Goal: Register for event/course

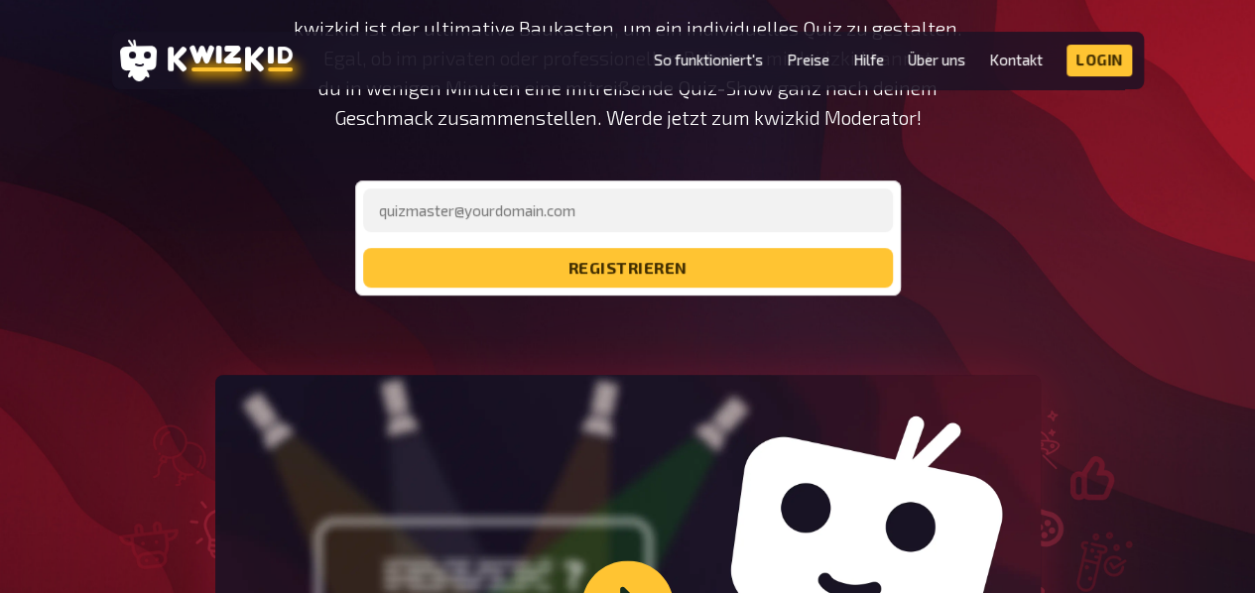
scroll to position [363, 0]
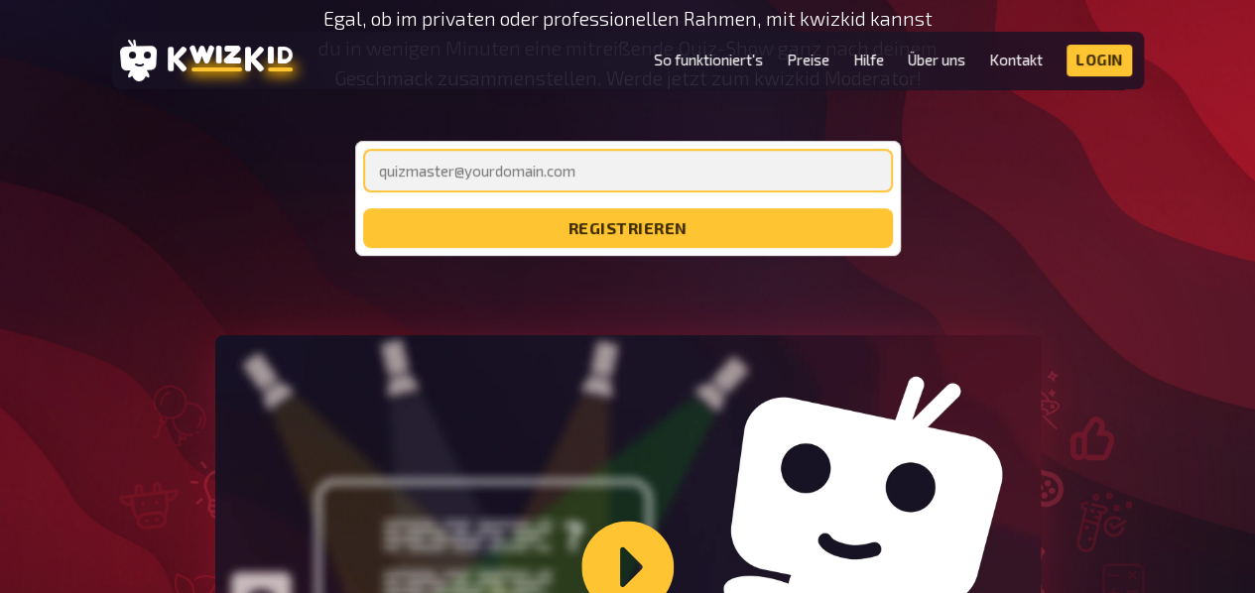
click at [521, 176] on input "email" at bounding box center [628, 171] width 530 height 44
type input "[EMAIL_ADDRESS][DOMAIN_NAME]"
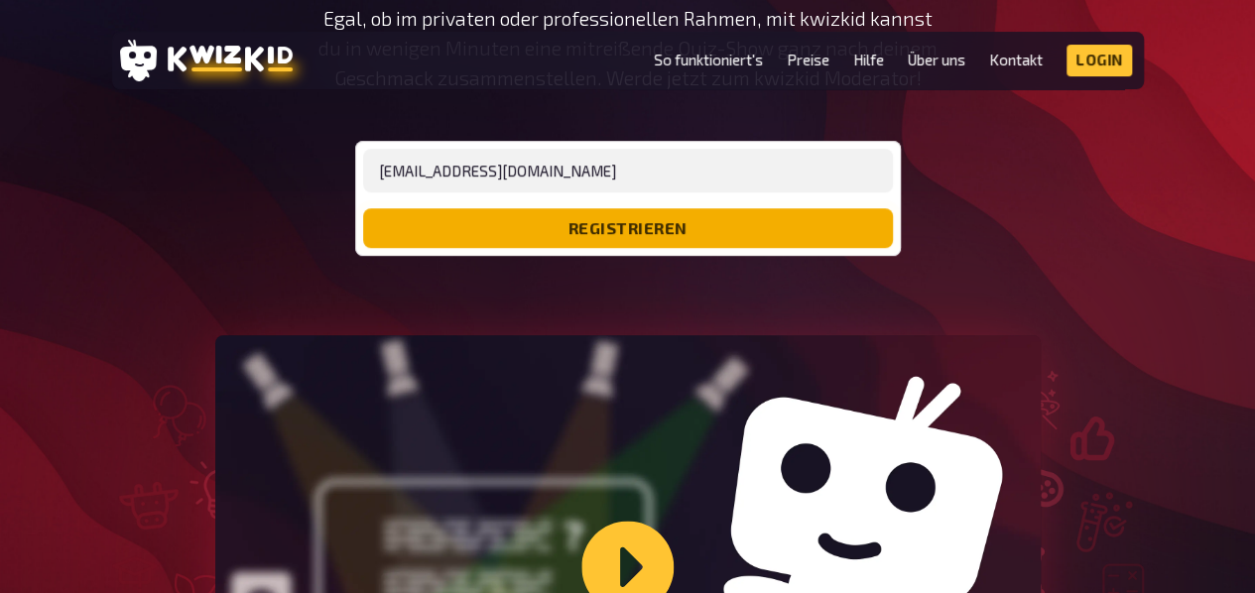
click at [625, 225] on button "registrieren" at bounding box center [628, 228] width 530 height 40
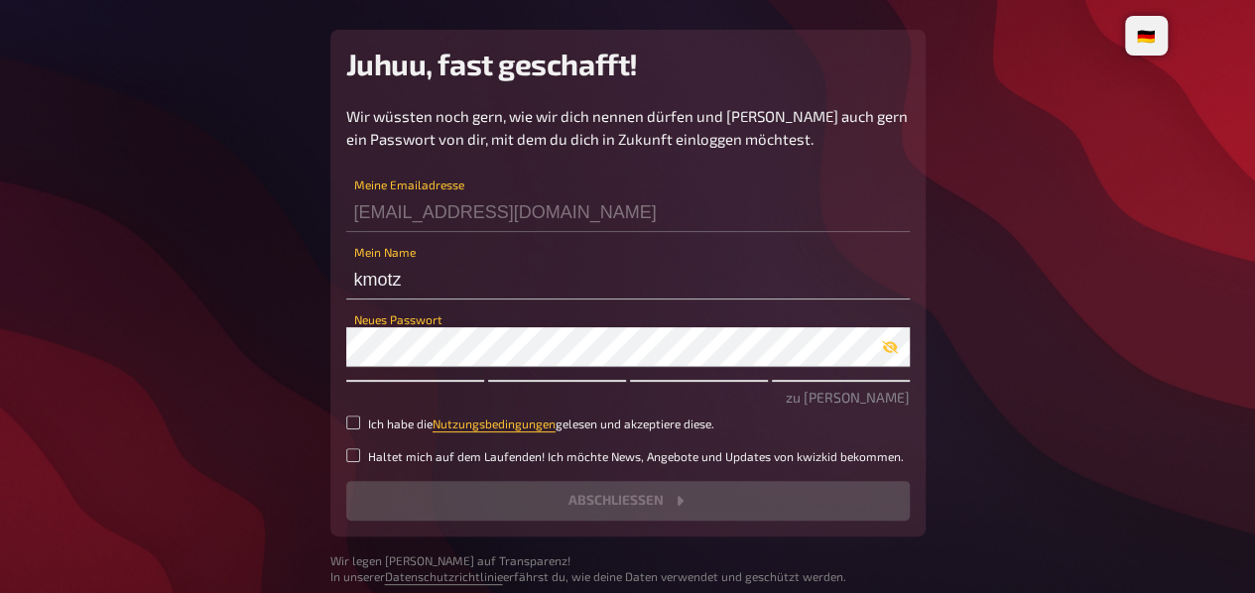
scroll to position [57, 0]
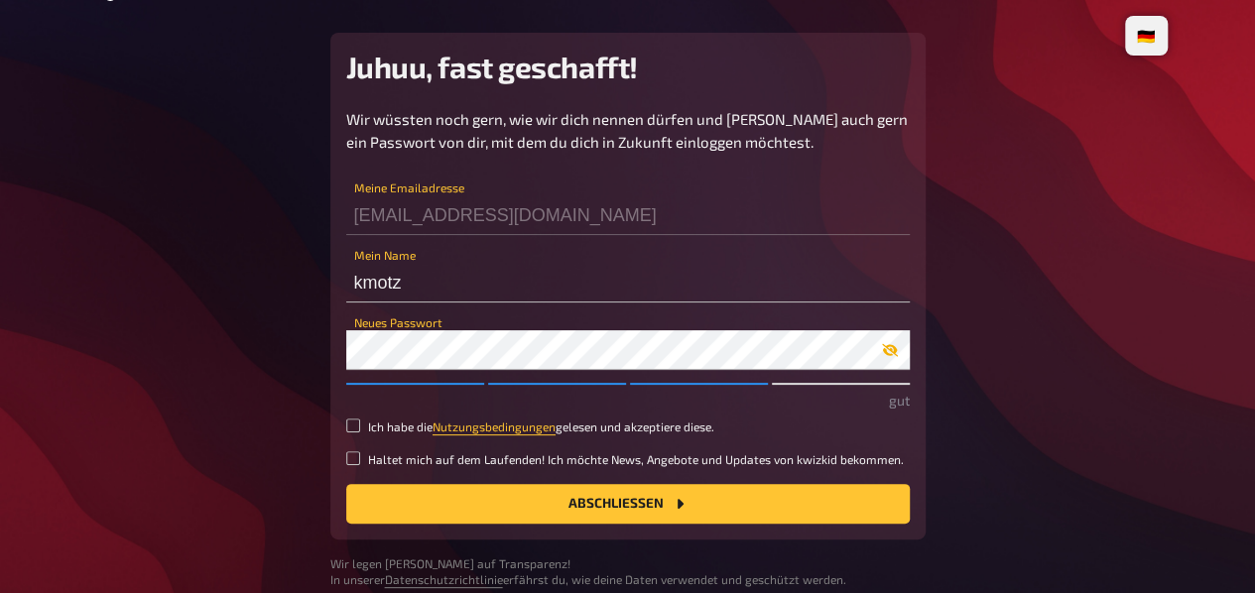
click at [888, 346] on icon "button" at bounding box center [890, 350] width 16 height 16
click at [355, 420] on input "Ich habe die Nutzungsbedingungen gelesen und akzeptiere diese." at bounding box center [353, 426] width 14 height 14
checkbox input "true"
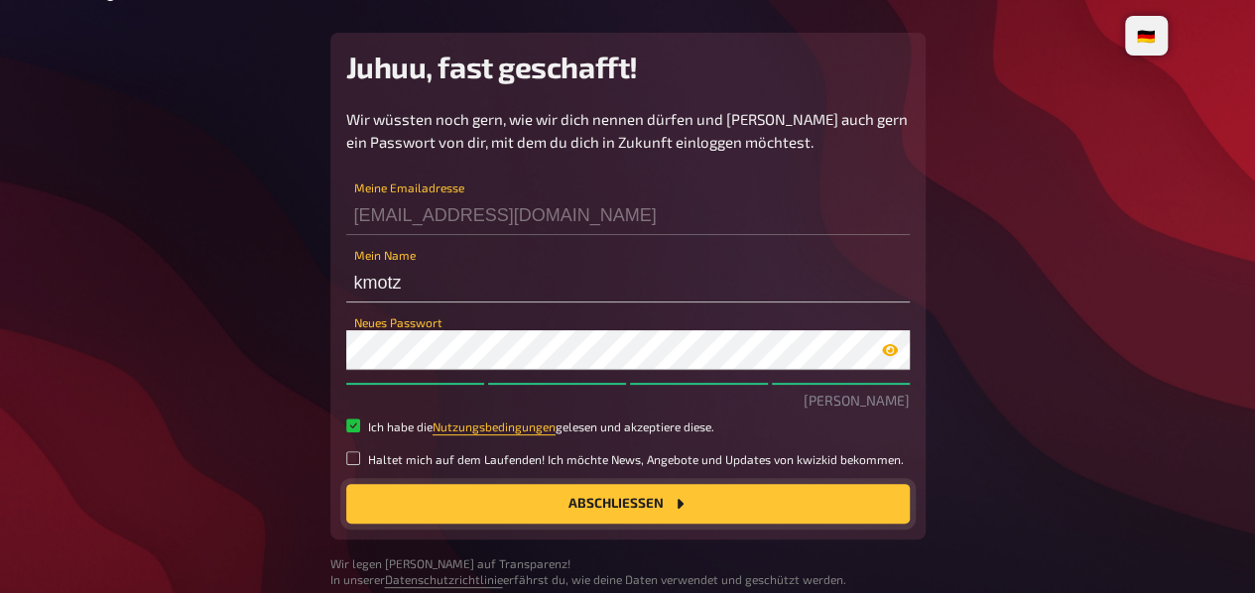
click at [478, 497] on button "Abschließen" at bounding box center [627, 504] width 563 height 40
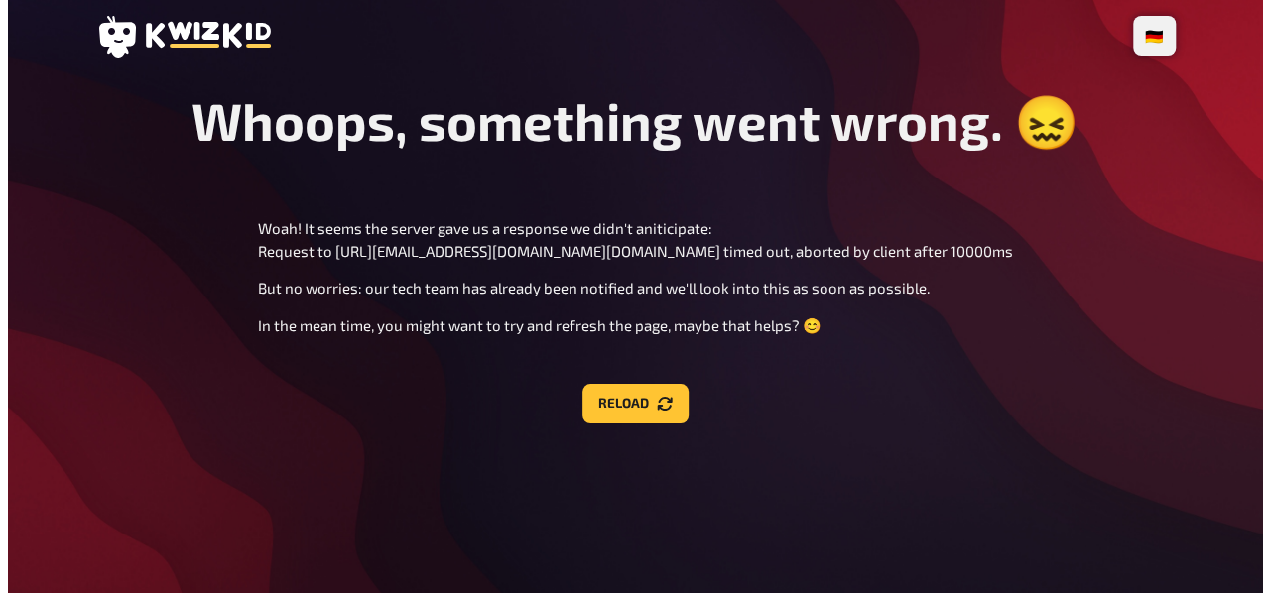
scroll to position [0, 0]
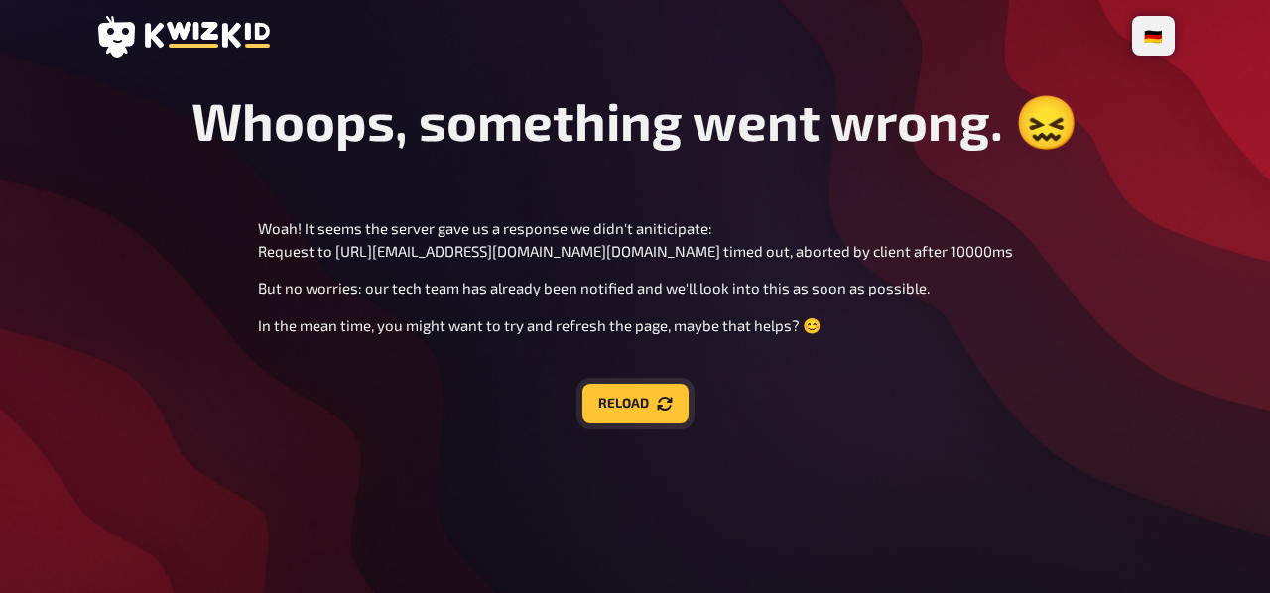
click at [618, 402] on button "Reload" at bounding box center [635, 404] width 106 height 40
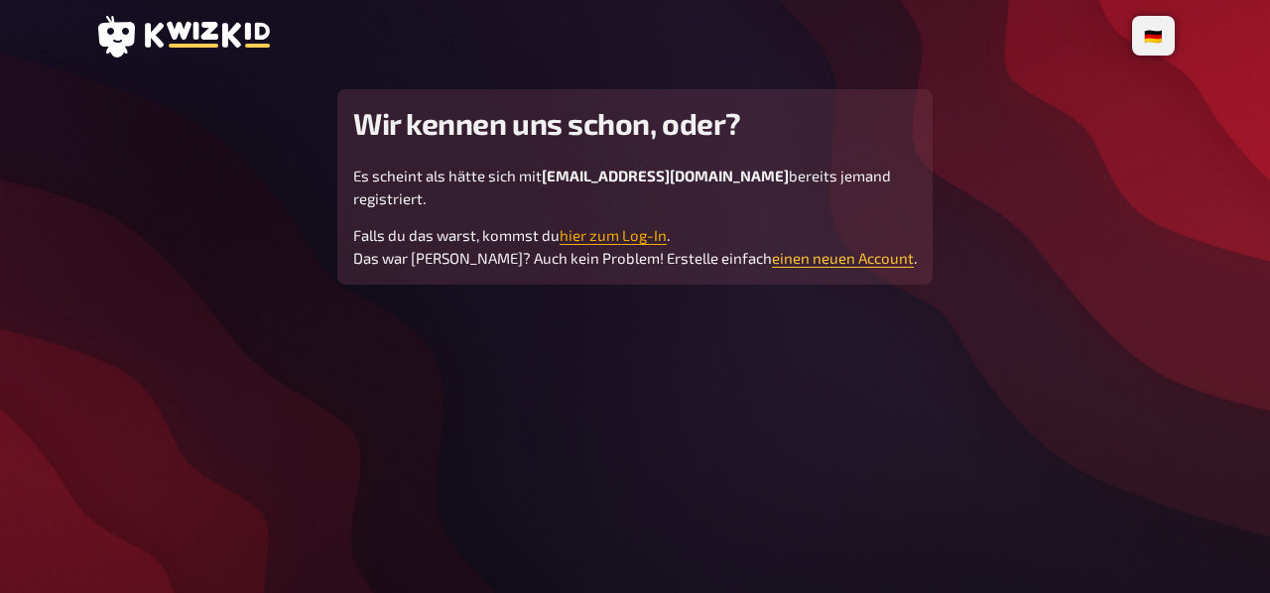
click at [608, 226] on link "hier zum Log-In" at bounding box center [612, 235] width 107 height 18
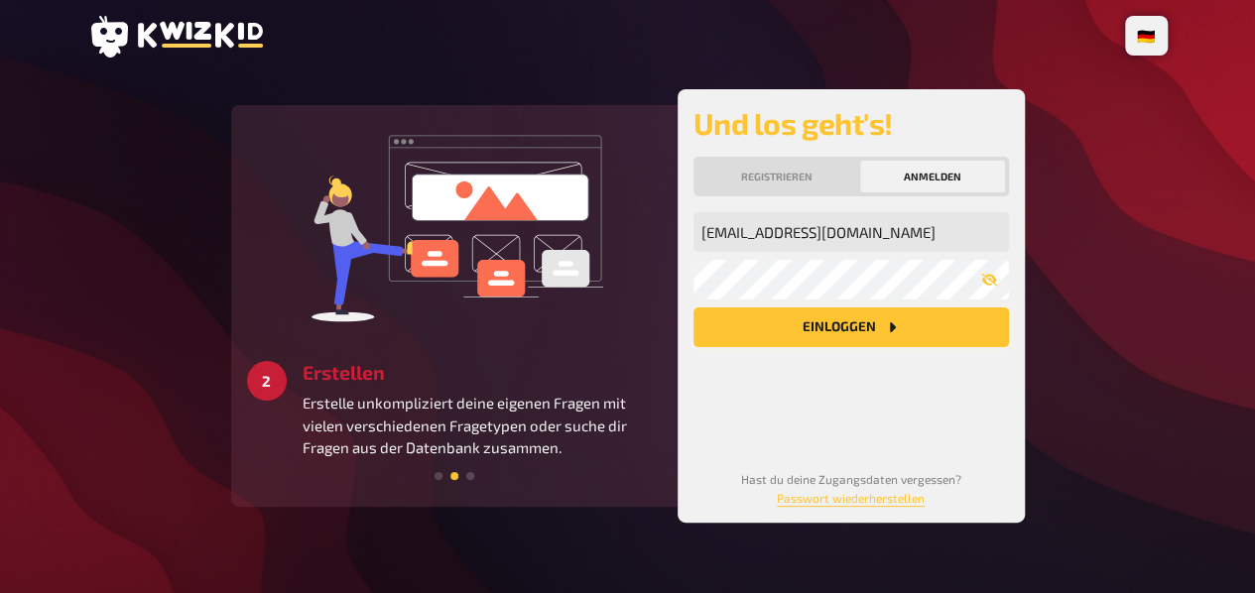
click at [831, 322] on button "Einloggen" at bounding box center [850, 327] width 315 height 40
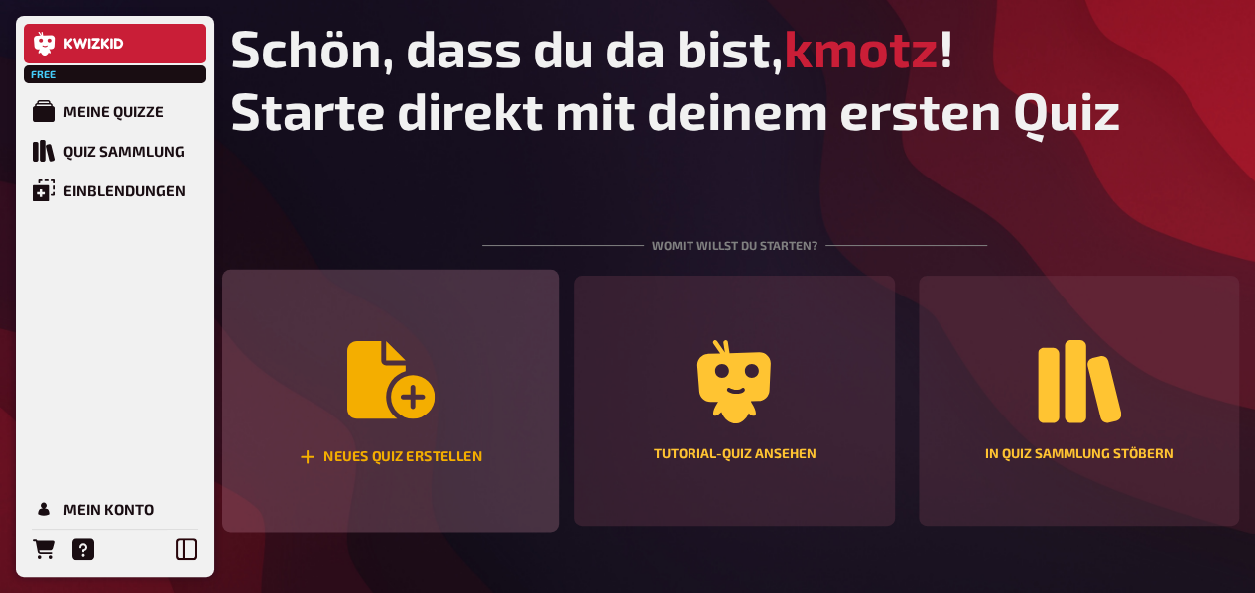
click at [419, 376] on icon "Neues Quiz erstellen" at bounding box center [389, 379] width 87 height 87
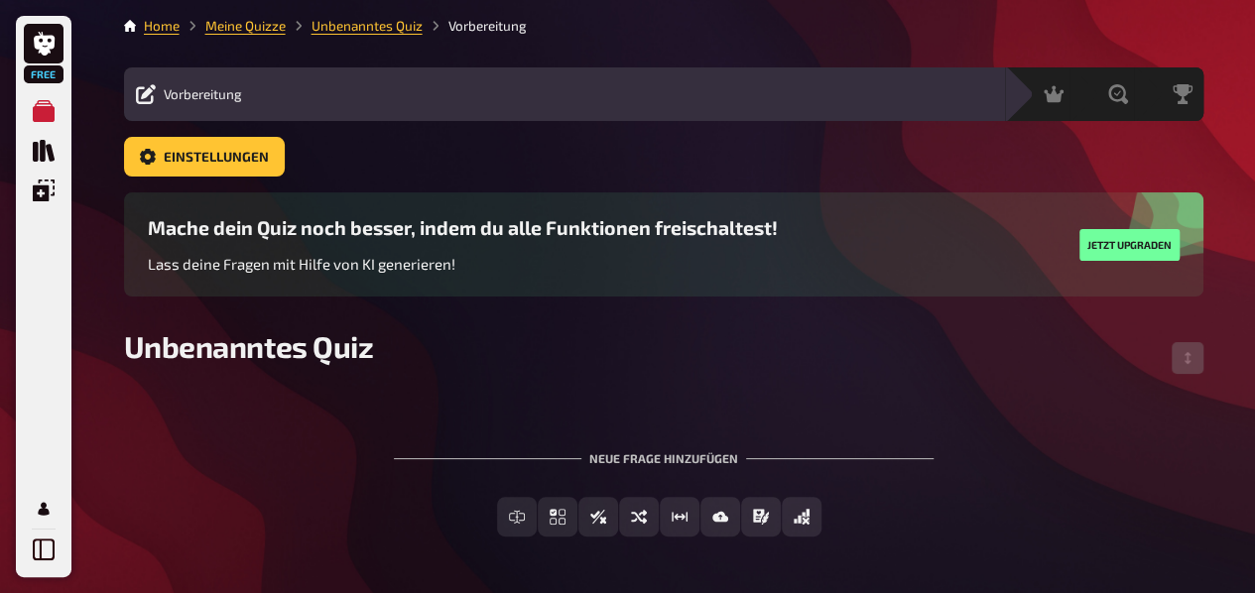
scroll to position [71, 0]
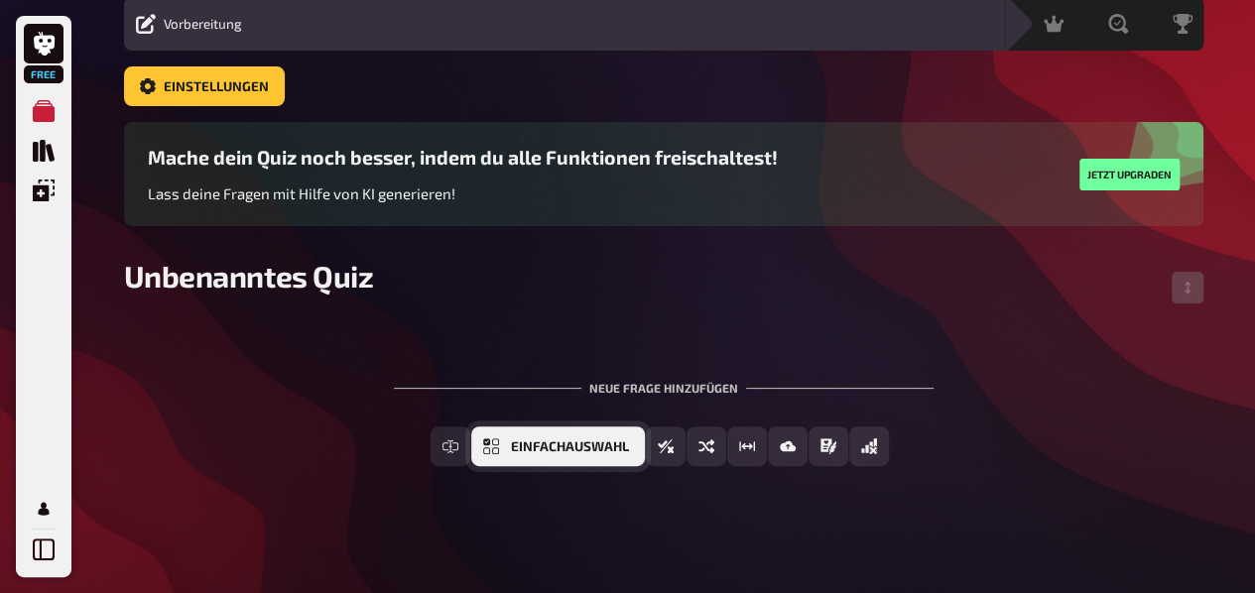
click at [612, 441] on span "Einfachauswahl" at bounding box center [570, 447] width 118 height 14
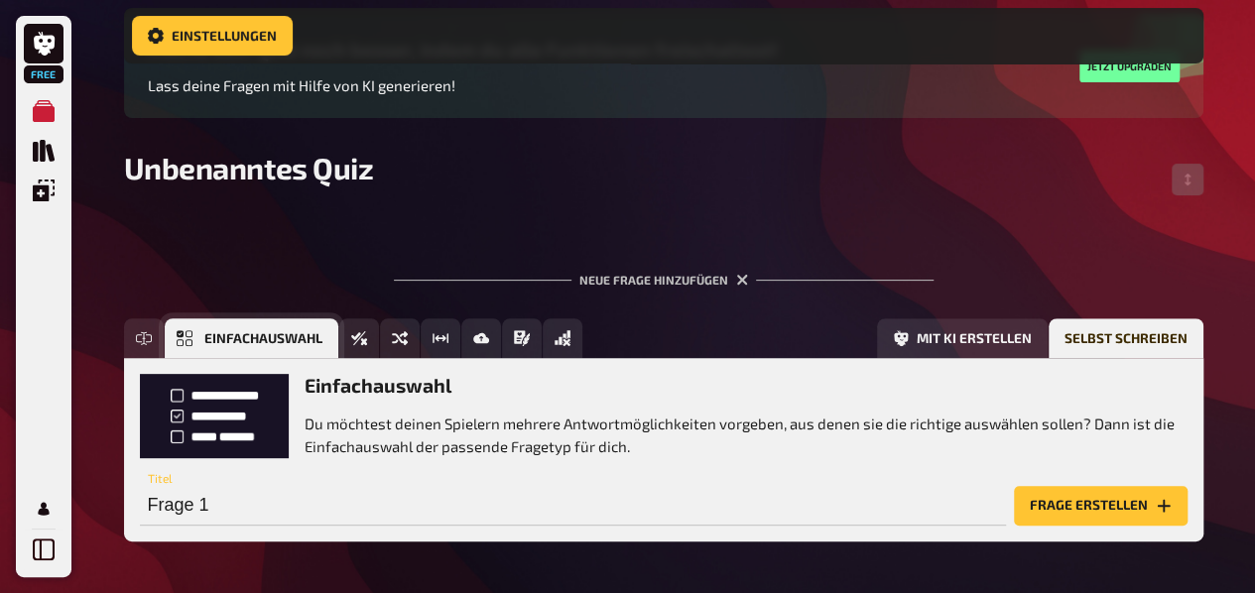
scroll to position [264, 0]
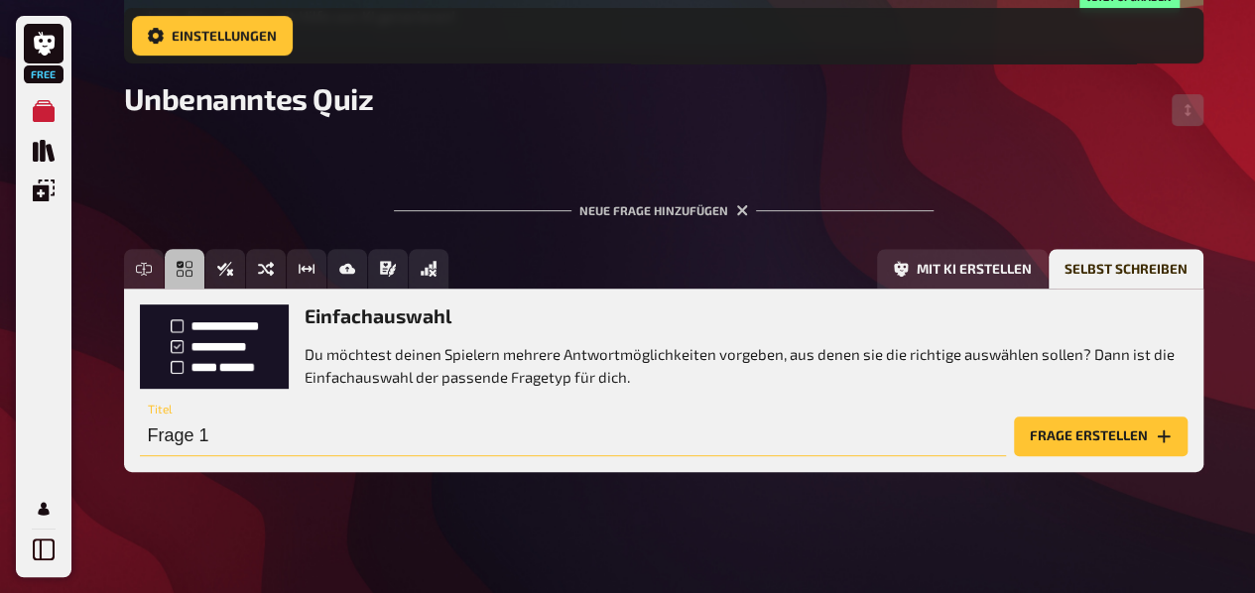
click at [254, 439] on input "Frage 1" at bounding box center [573, 437] width 866 height 40
type input "Welche Klimazone gibt es nicht?"
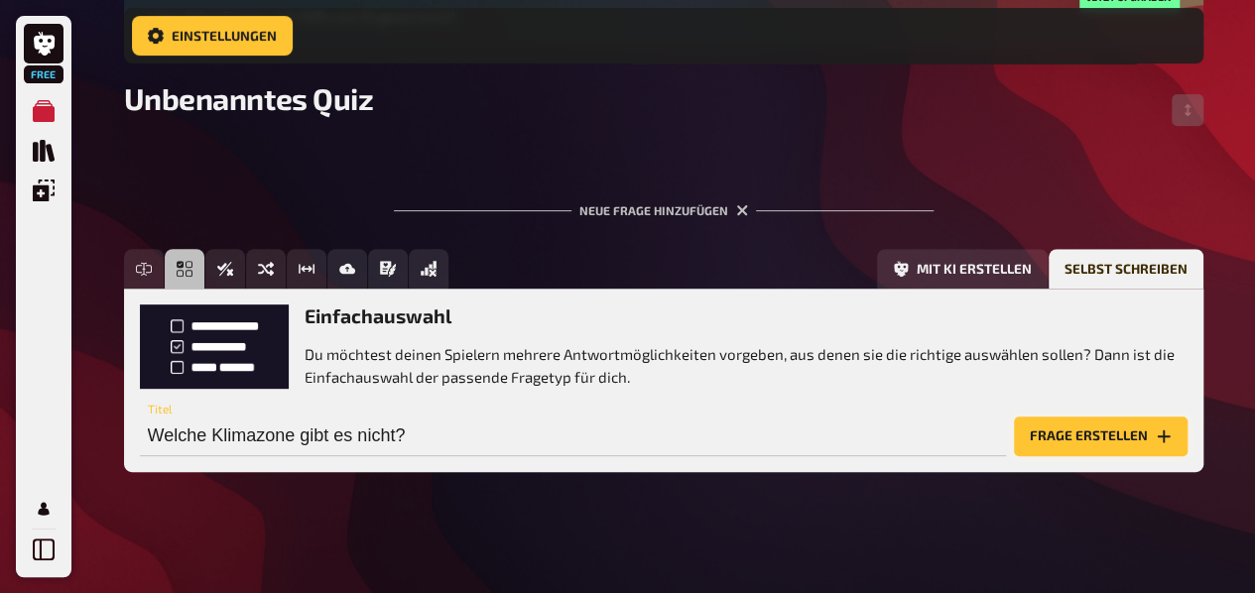
click at [1069, 436] on button "Frage erstellen" at bounding box center [1101, 437] width 174 height 40
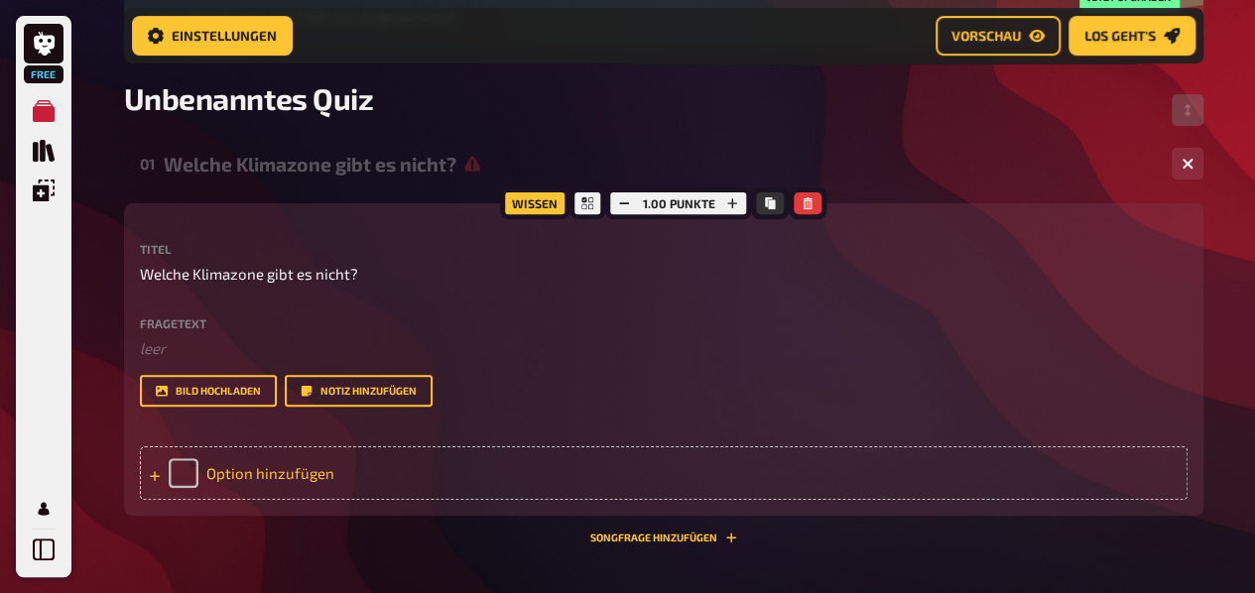
click at [326, 461] on div "Option hinzufügen" at bounding box center [663, 473] width 1047 height 54
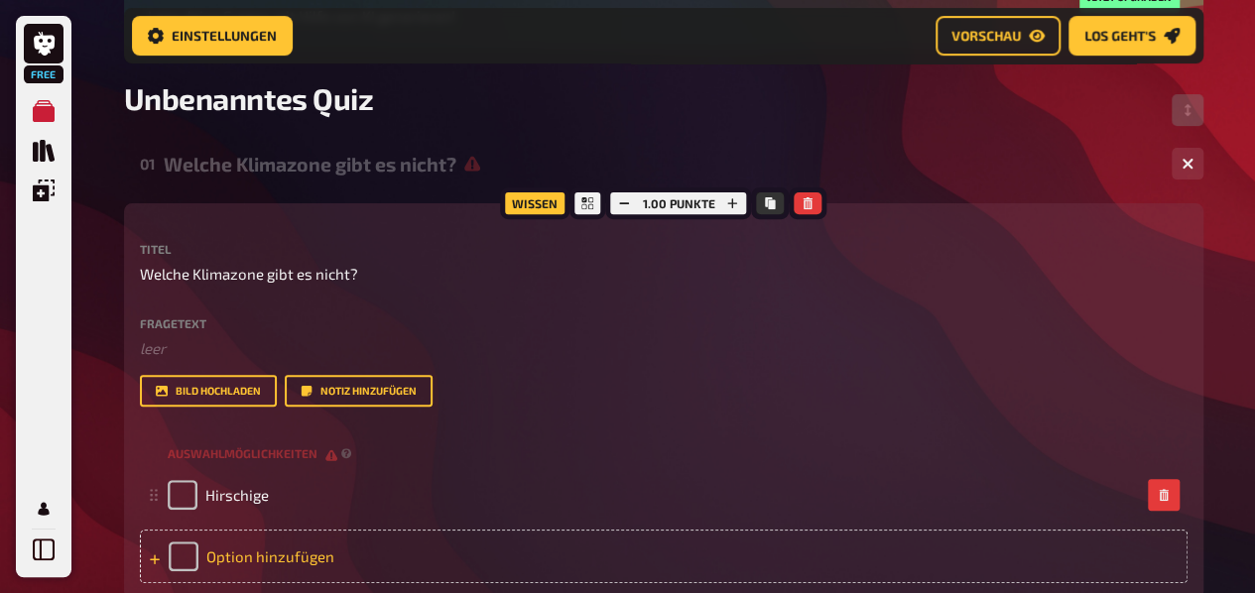
click at [250, 550] on div "Option hinzufügen" at bounding box center [663, 557] width 1047 height 54
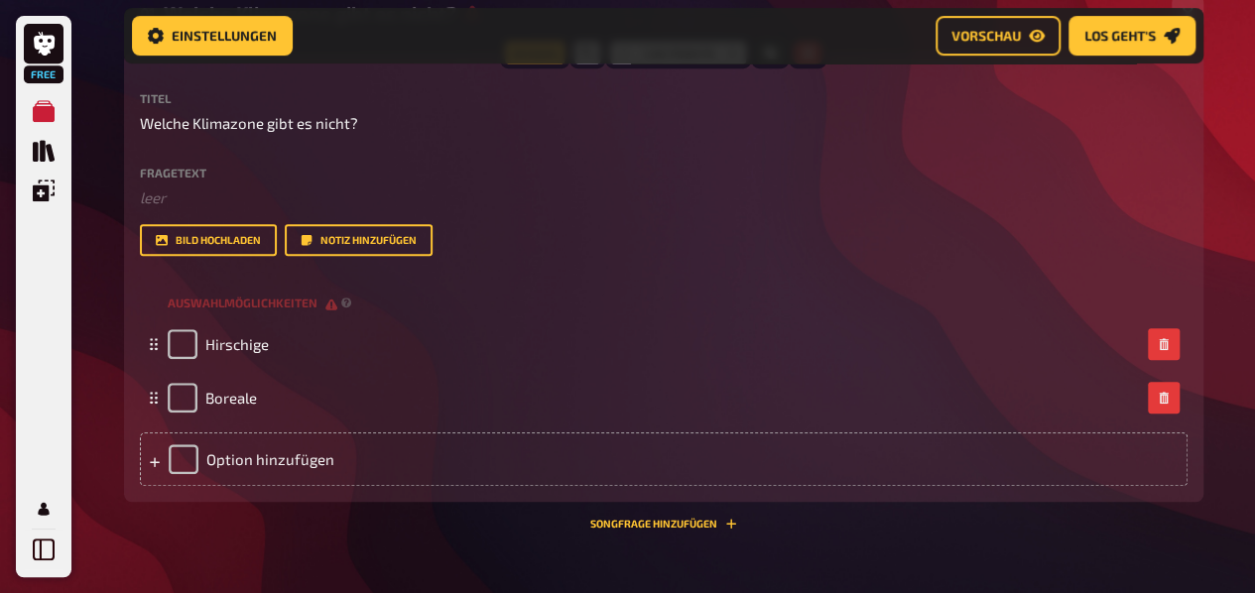
scroll to position [473, 0]
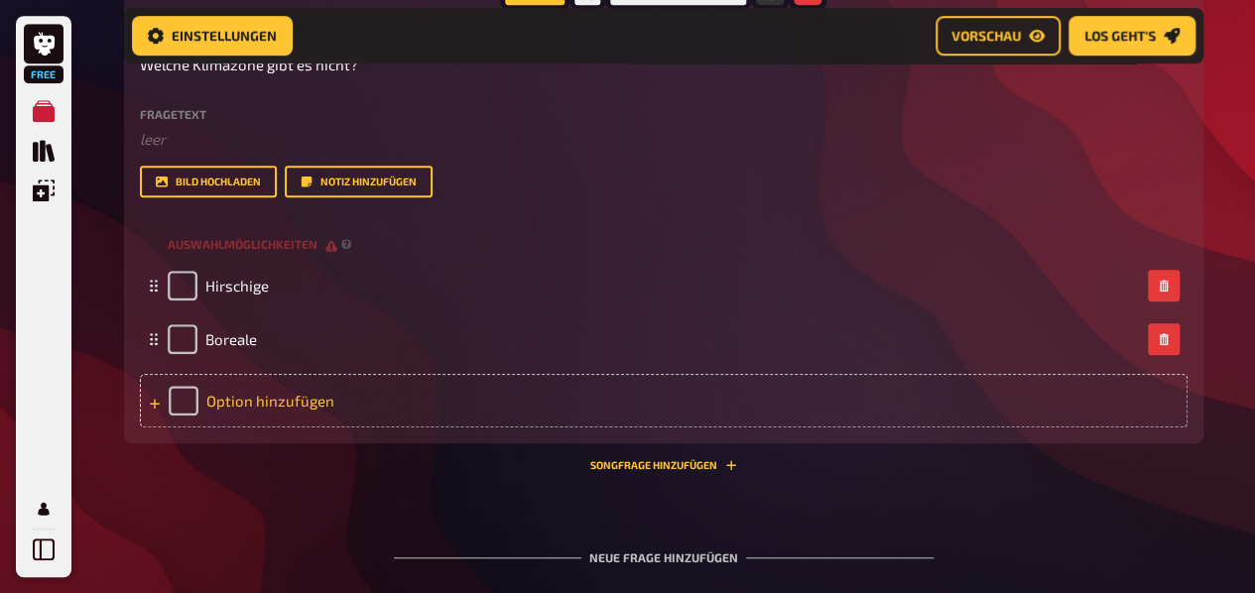
click at [297, 382] on div "Option hinzufügen" at bounding box center [663, 401] width 1047 height 54
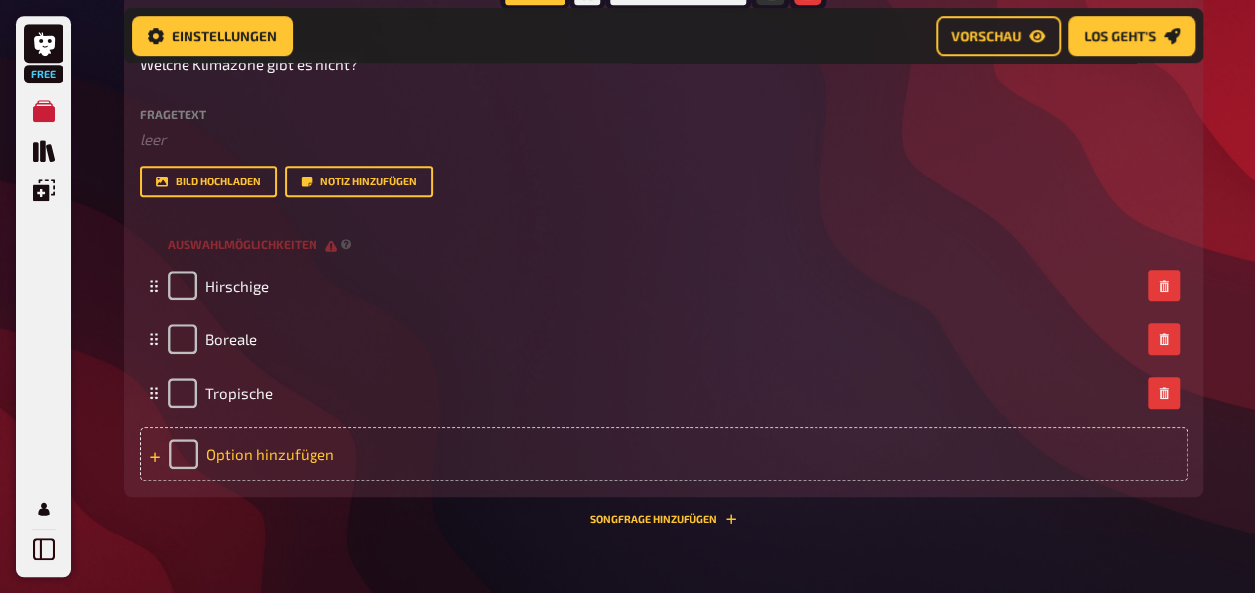
click at [300, 451] on div "Option hinzufügen" at bounding box center [663, 455] width 1047 height 54
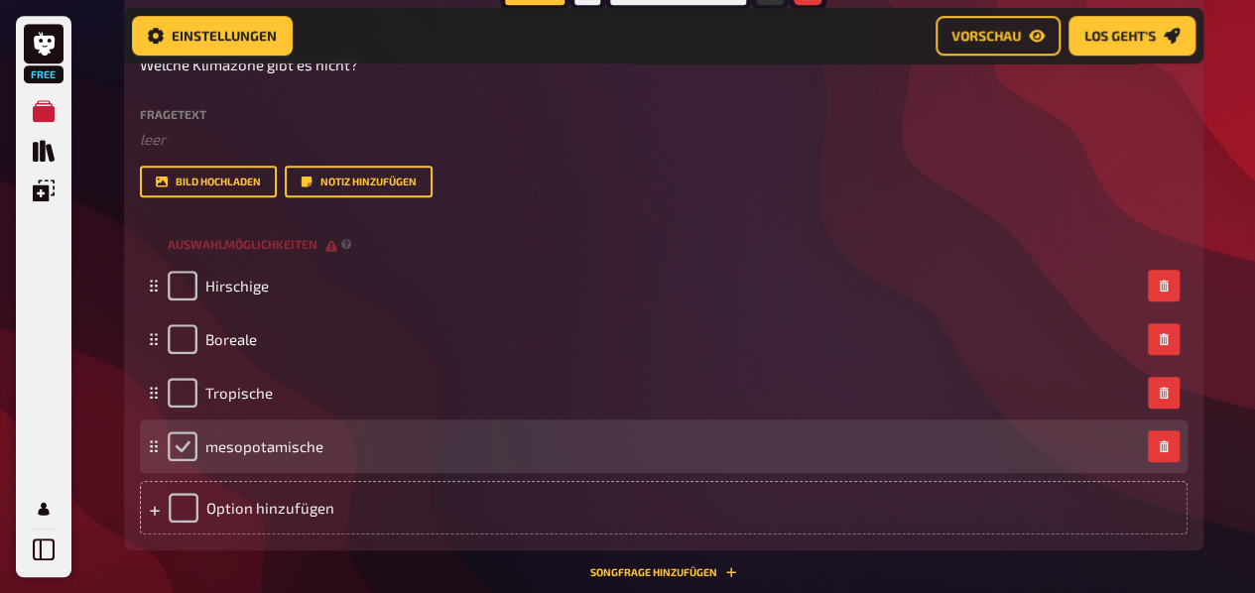
click at [177, 444] on input "checkbox" at bounding box center [183, 446] width 30 height 30
checkbox input "true"
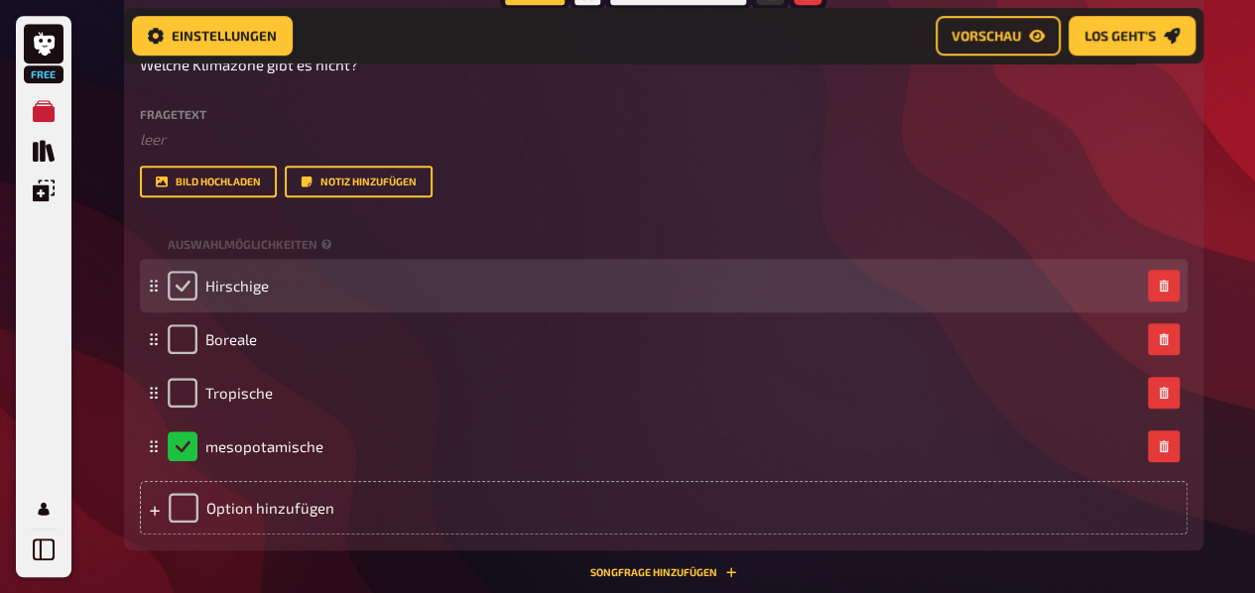
click at [179, 277] on input "checkbox" at bounding box center [183, 286] width 30 height 30
checkbox input "true"
click at [253, 288] on span "Hirschige" at bounding box center [236, 286] width 63 height 18
drag, startPoint x: 253, startPoint y: 288, endPoint x: 208, endPoint y: 286, distance: 44.7
click at [208, 286] on span "Hirschige" at bounding box center [236, 286] width 63 height 18
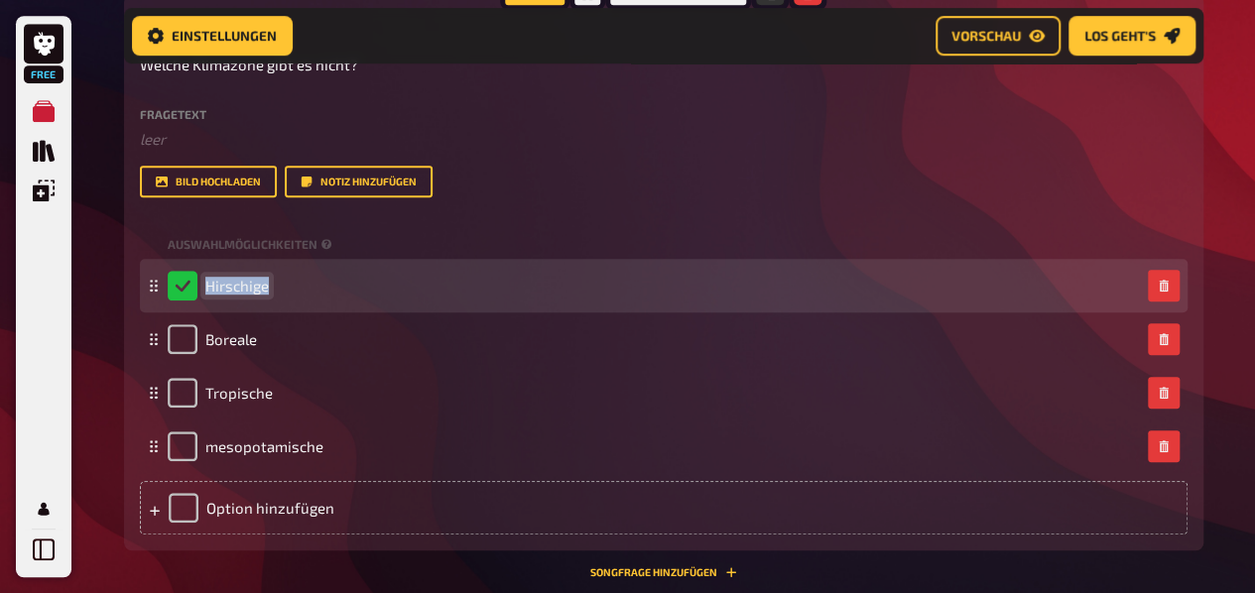
drag, startPoint x: 264, startPoint y: 285, endPoint x: 167, endPoint y: 291, distance: 97.4
click at [168, 291] on div "Hirschige" at bounding box center [218, 286] width 101 height 30
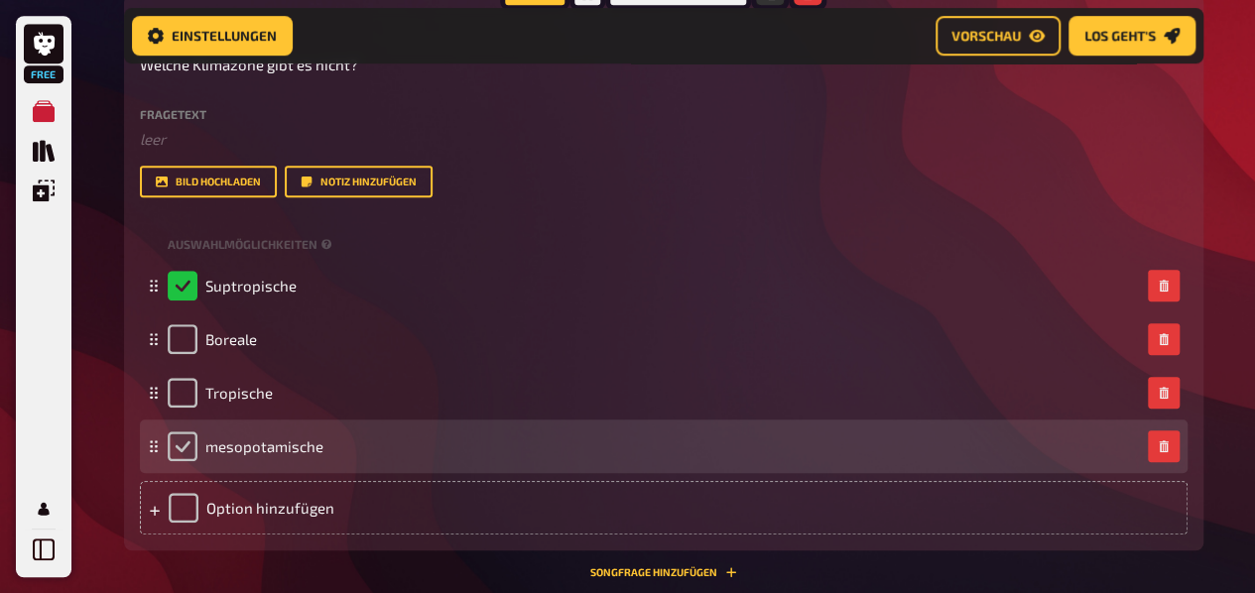
click at [181, 443] on input "checkbox" at bounding box center [183, 446] width 30 height 30
checkbox input "true"
checkbox input "false"
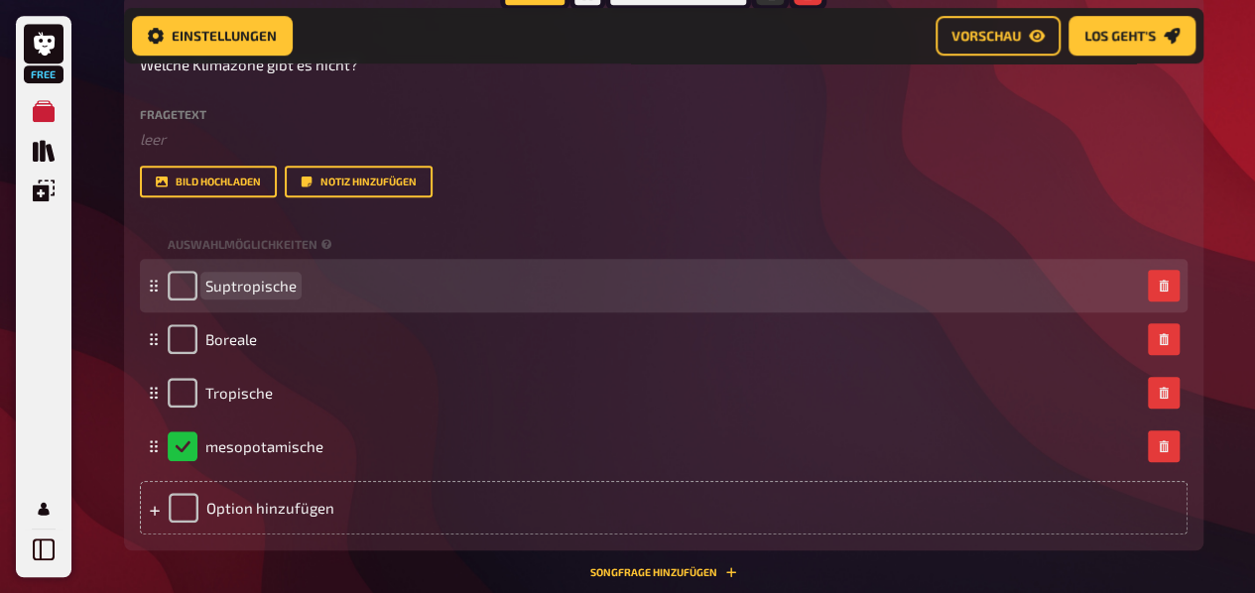
click at [229, 285] on span "Suptropische" at bounding box center [250, 286] width 91 height 18
click at [229, 285] on span "Suptropisch" at bounding box center [246, 286] width 83 height 18
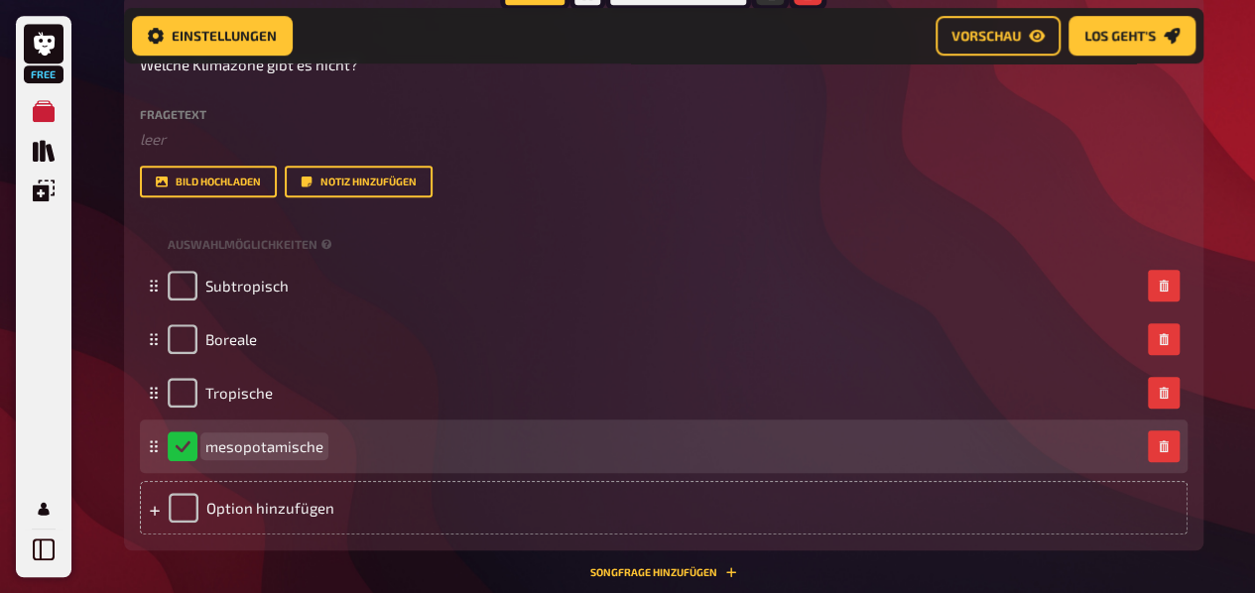
click at [438, 436] on div "mesopotamische" at bounding box center [654, 446] width 972 height 30
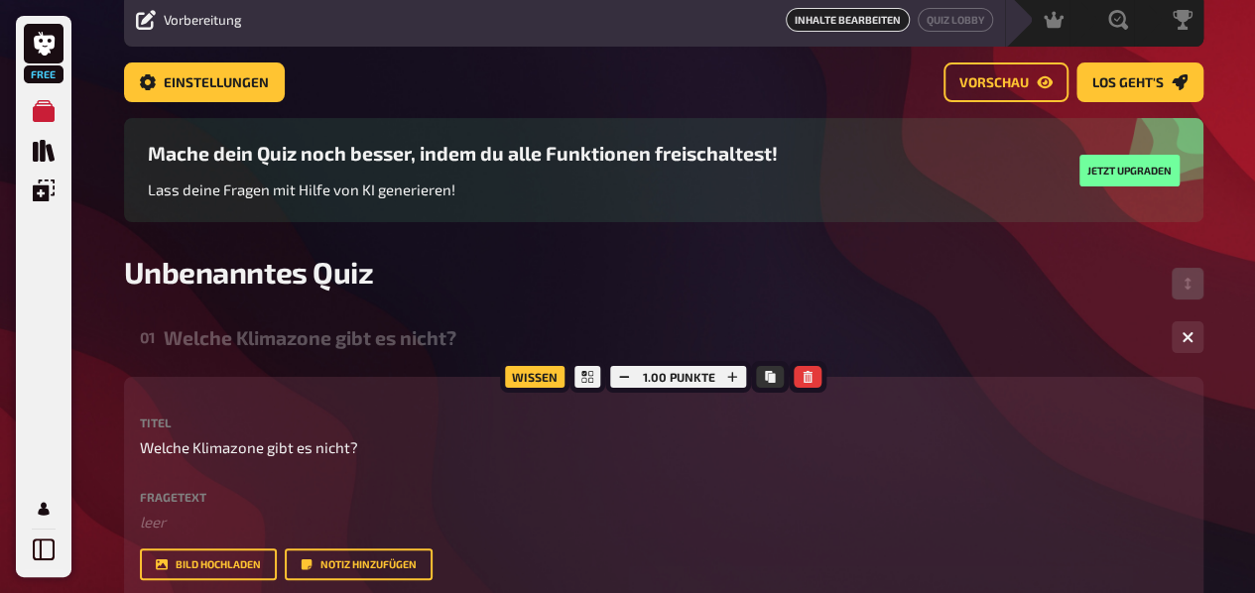
scroll to position [72, 0]
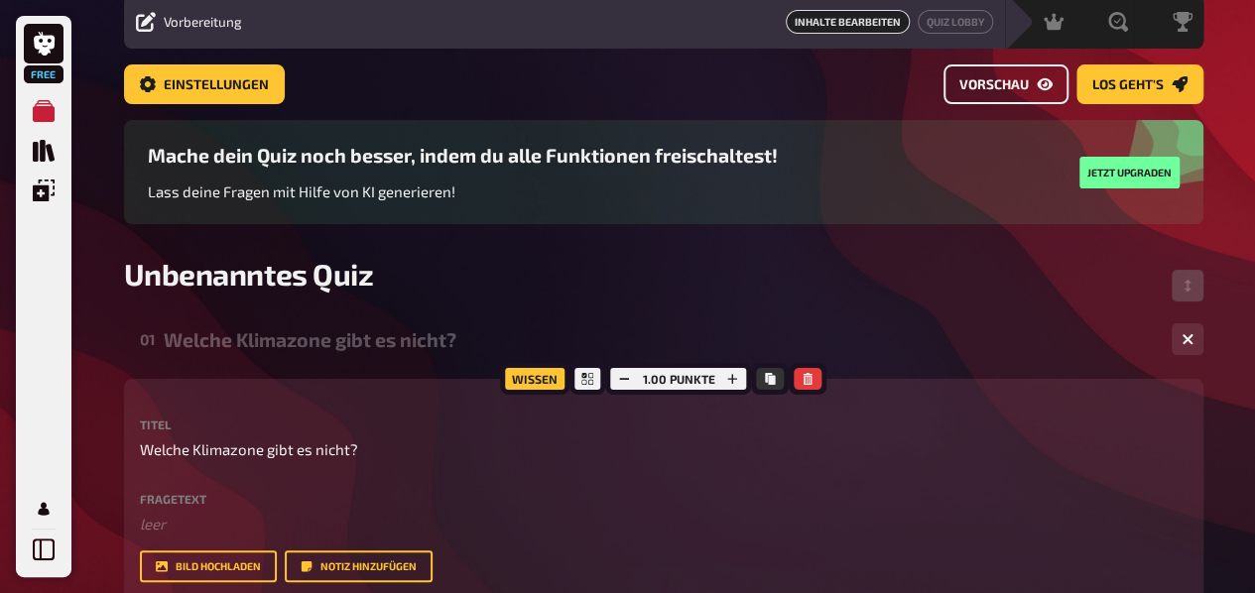
click at [1000, 86] on span "Vorschau" at bounding box center [993, 85] width 69 height 14
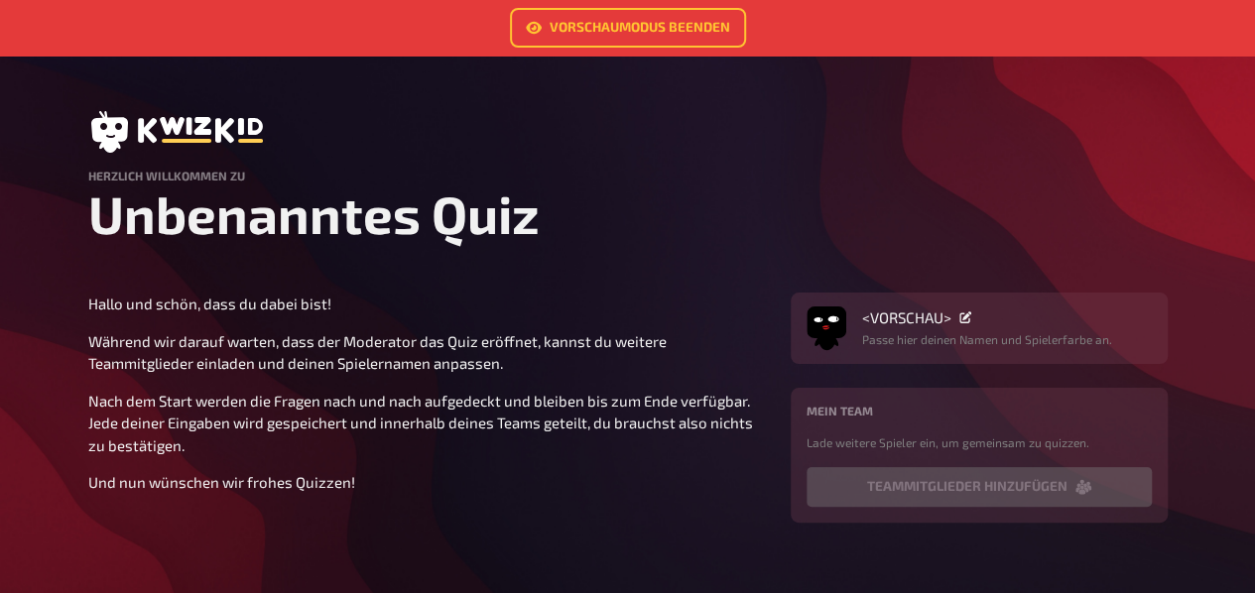
click at [994, 338] on p "Passe hier deinen Namen und Spielerfarbe an." at bounding box center [987, 339] width 250 height 18
click at [907, 316] on span "<VORSCHAU>" at bounding box center [906, 317] width 89 height 18
click at [684, 455] on p "Nach dem Start werden die Fragen nach und nach aufgedeckt und bleiben bis zum E…" at bounding box center [427, 423] width 678 height 67
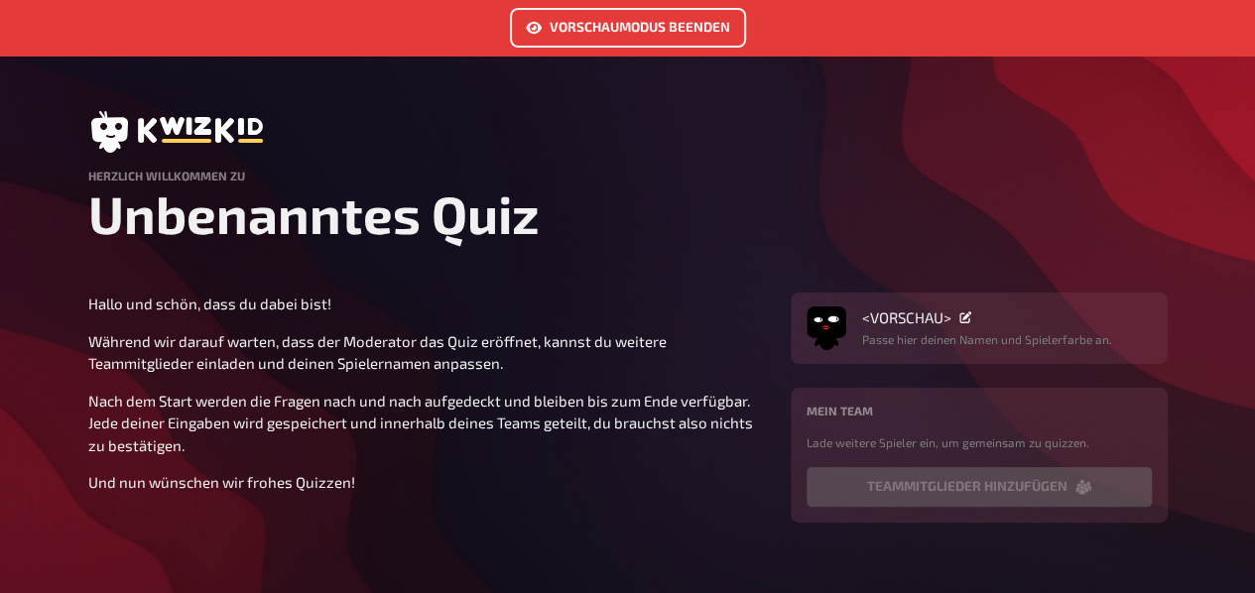
click at [636, 23] on link "Vorschaumodus beenden" at bounding box center [628, 28] width 236 height 40
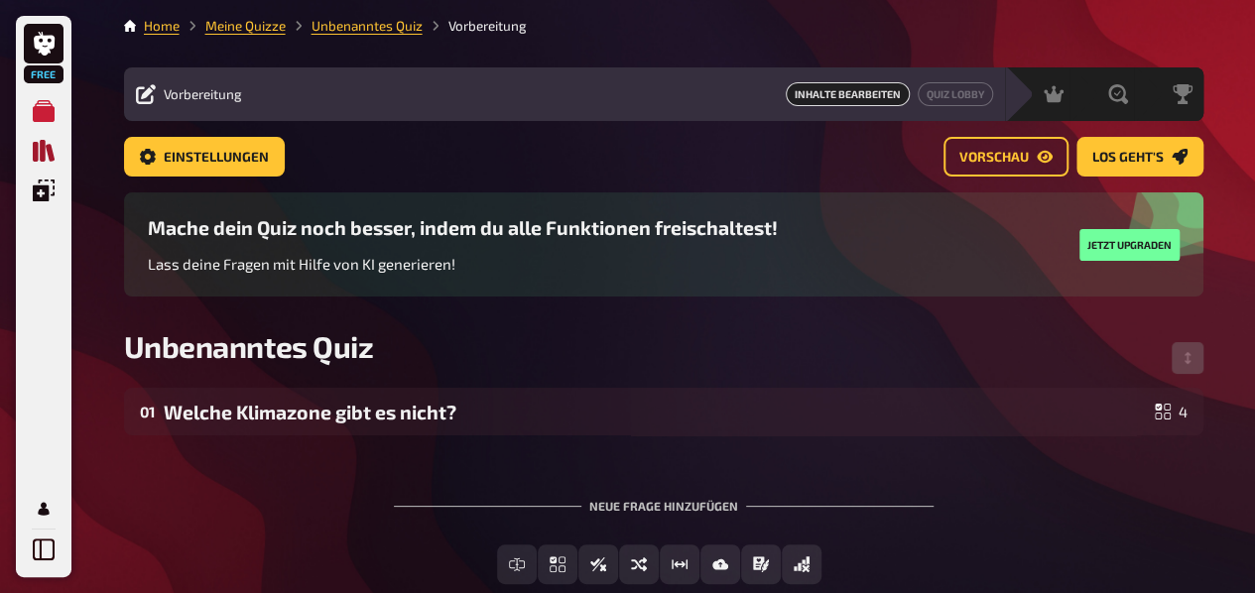
click at [43, 136] on link "Quiz Sammlung" at bounding box center [44, 151] width 40 height 40
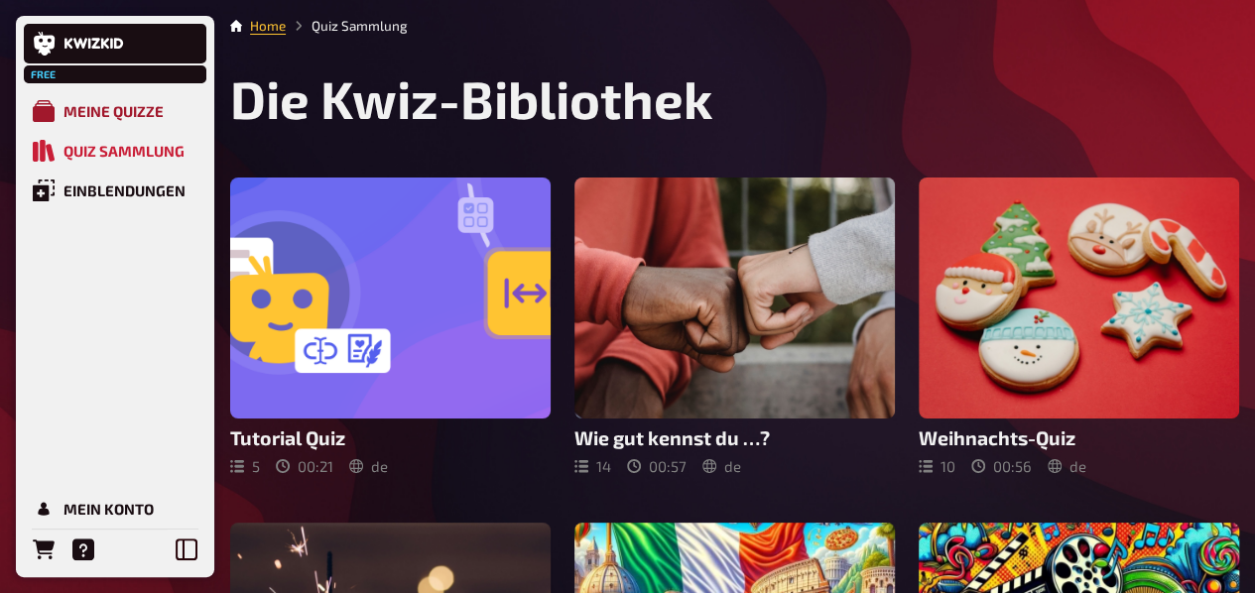
click at [114, 102] on div "Meine Quizze" at bounding box center [113, 111] width 100 height 18
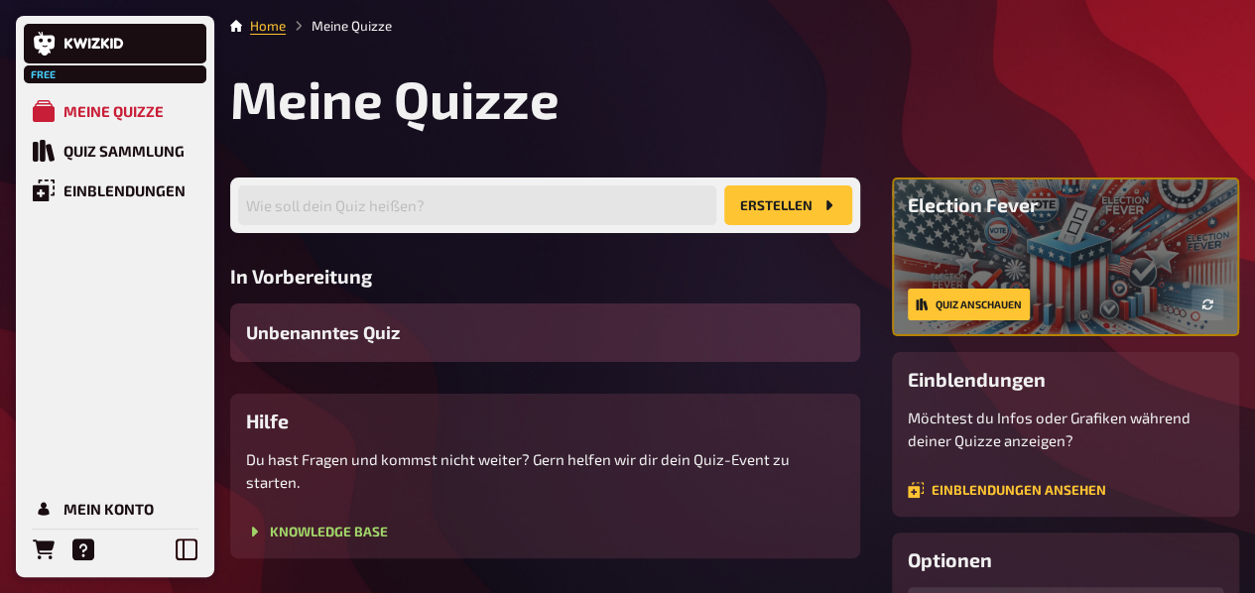
click at [366, 323] on span "Unbenanntes Quiz" at bounding box center [323, 332] width 154 height 27
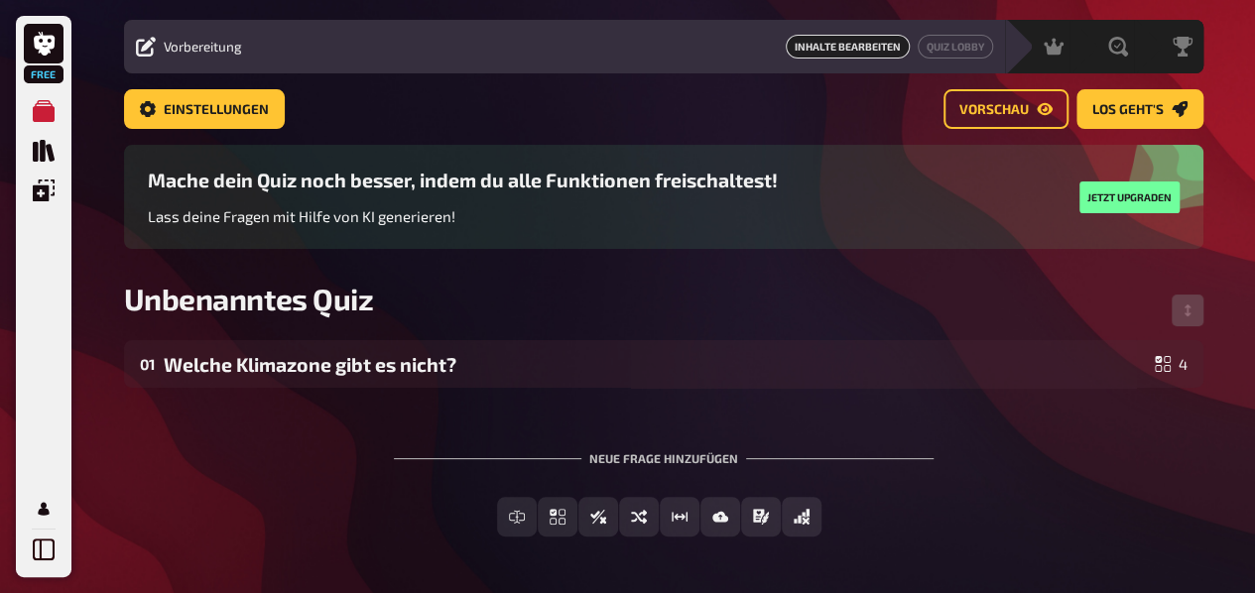
scroll to position [64, 0]
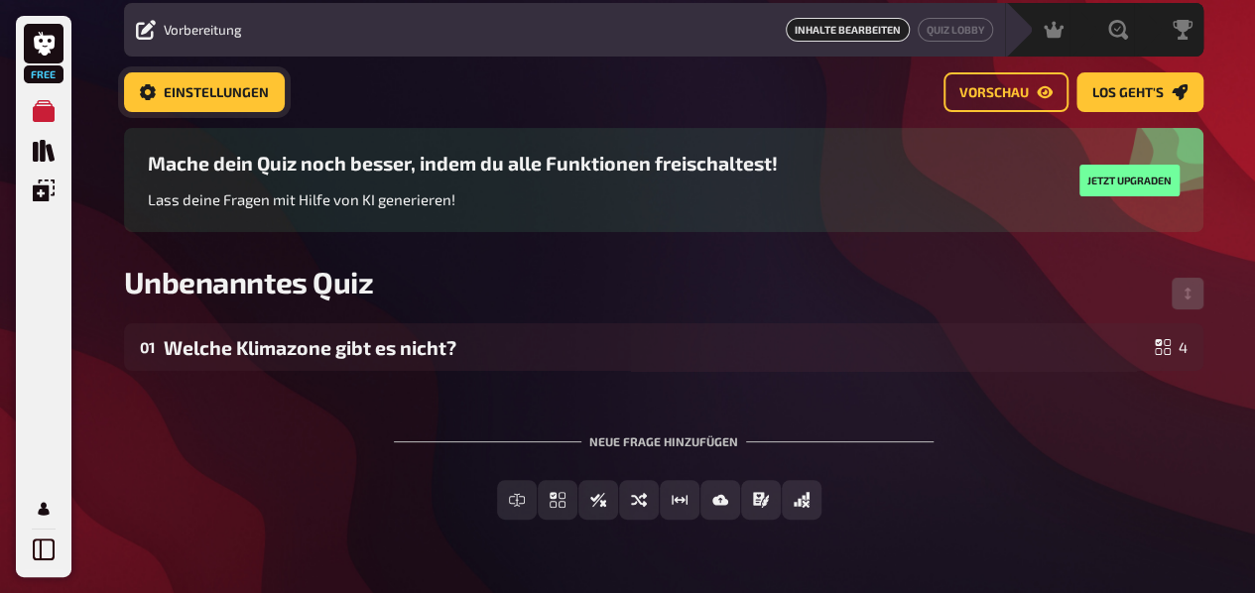
click at [232, 88] on span "Einstellungen" at bounding box center [216, 93] width 105 height 14
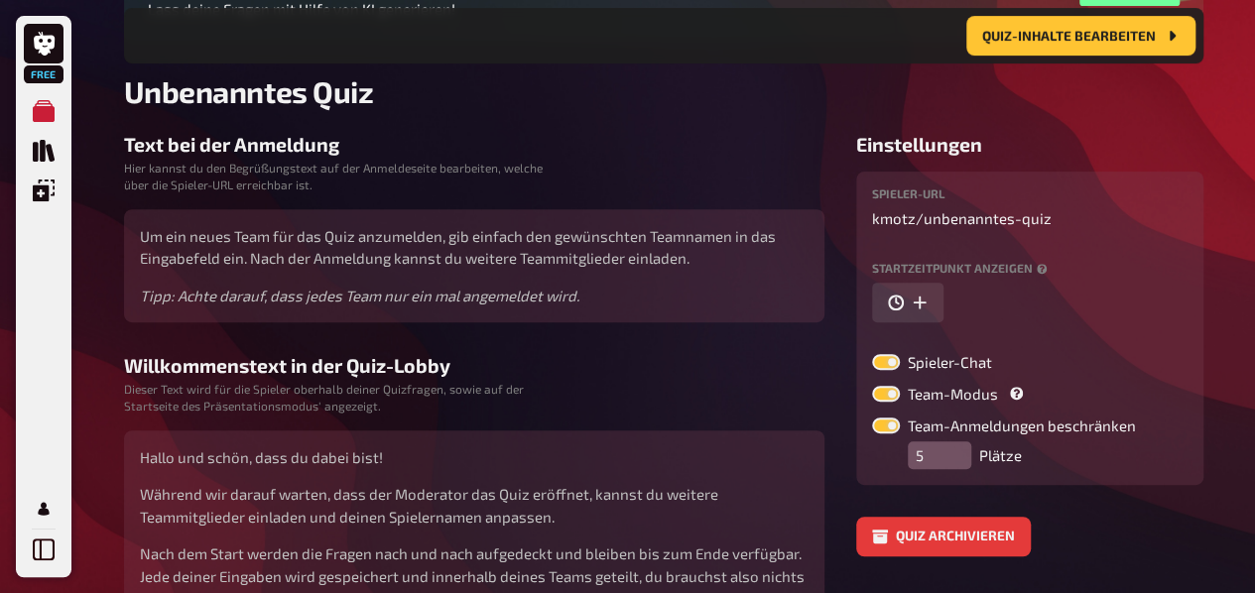
scroll to position [270, 0]
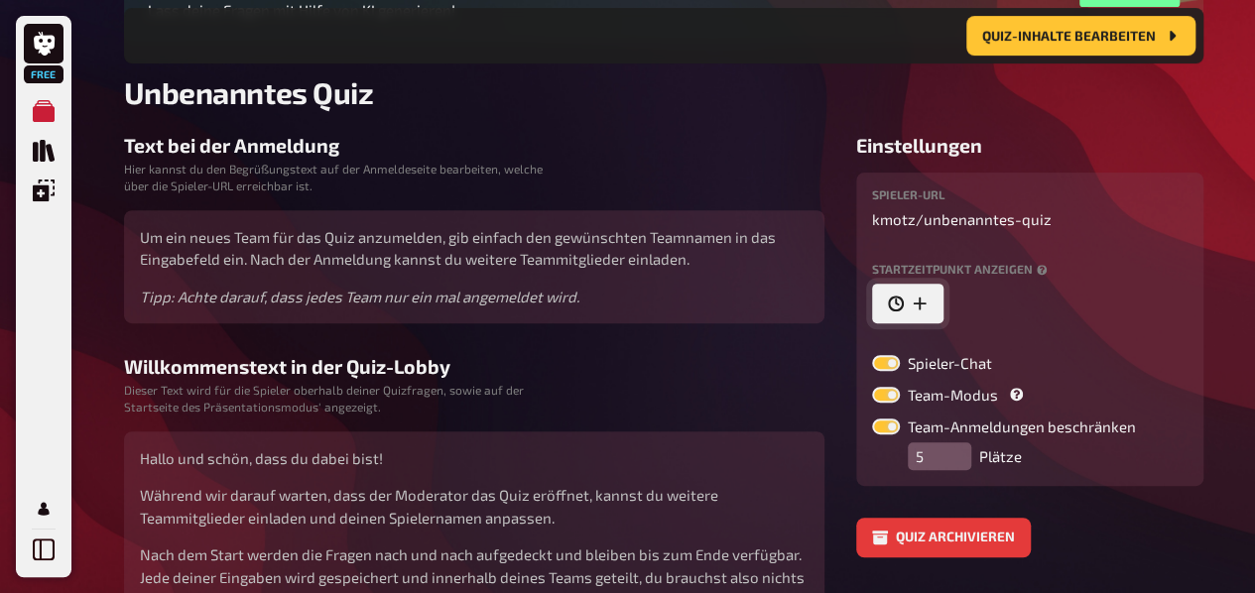
click at [922, 305] on icon "button" at bounding box center [920, 304] width 16 height 16
click at [1143, 368] on div "Spieler-Chat Team-Modus Team-Anmeldungen beschränken 5 Plätze" at bounding box center [1029, 412] width 315 height 115
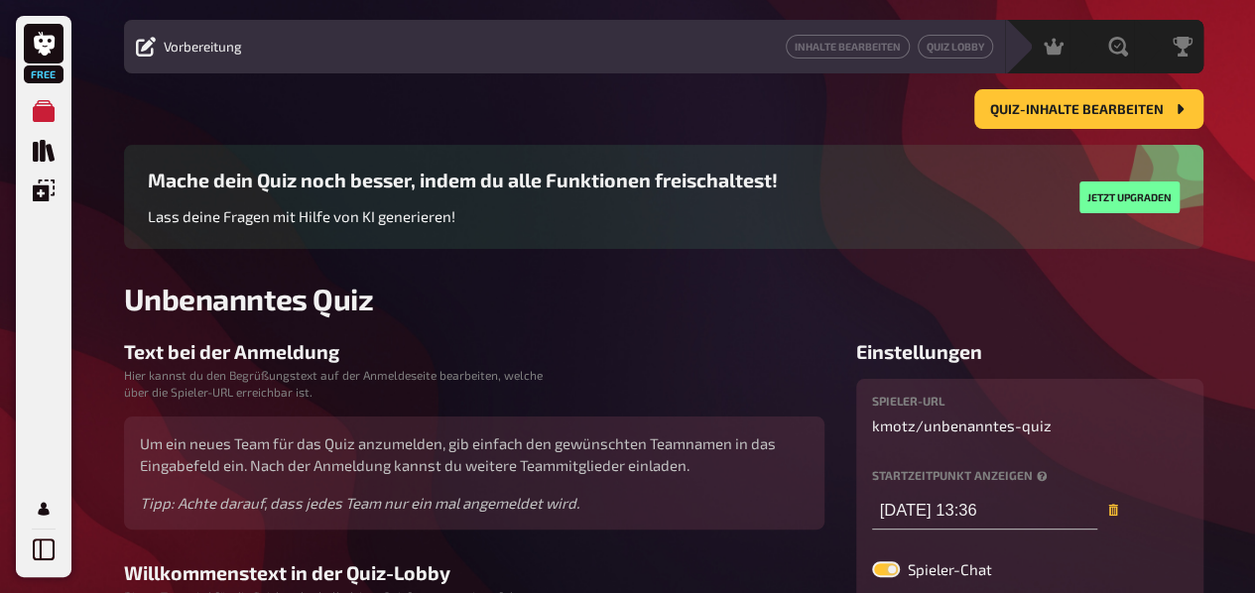
scroll to position [0, 0]
